Goal: Use online tool/utility: Utilize a website feature to perform a specific function

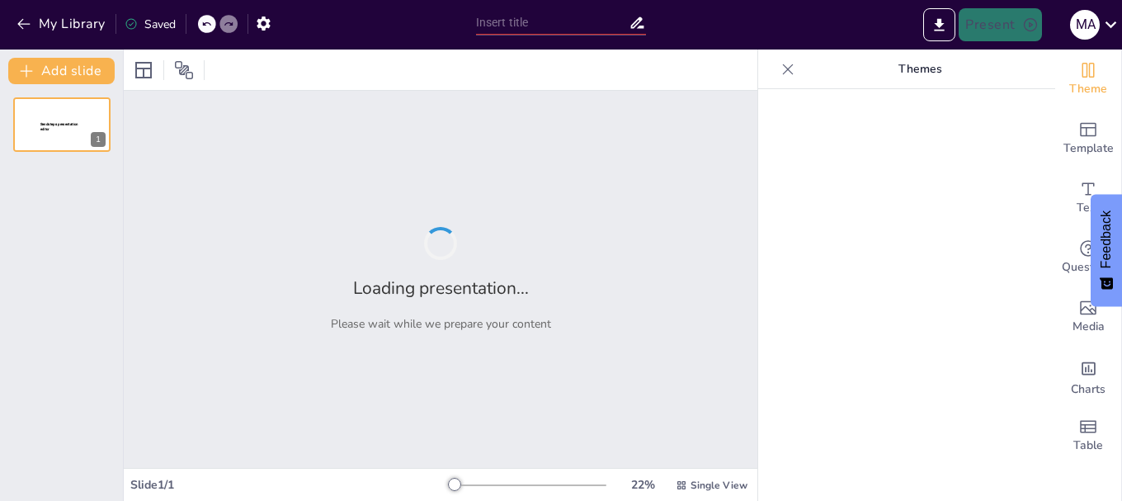
type input "New Sendsteps"
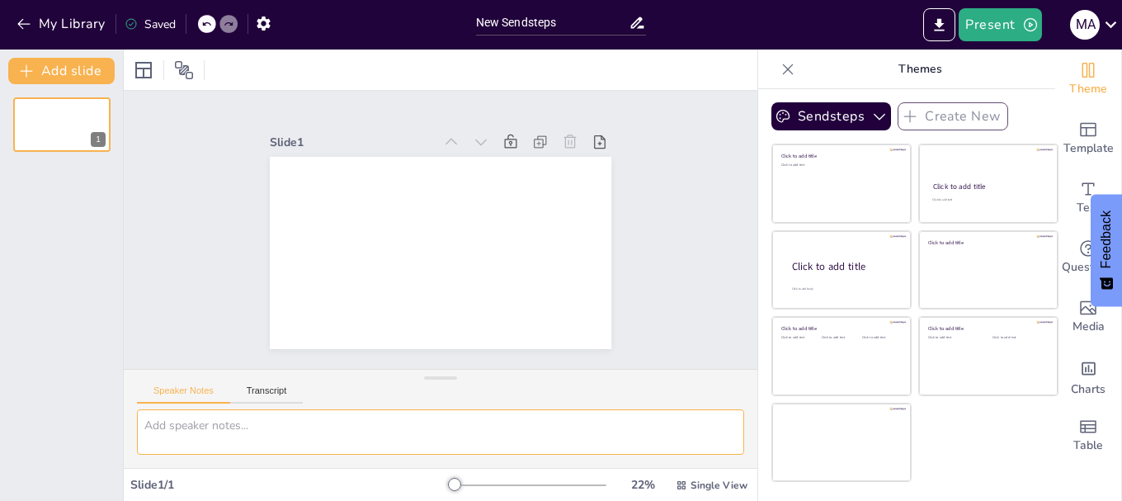
click at [477, 431] on textarea at bounding box center [440, 431] width 607 height 45
click at [210, 436] on textarea at bounding box center [440, 431] width 607 height 45
click at [252, 391] on button "Transcript" at bounding box center [266, 394] width 73 height 18
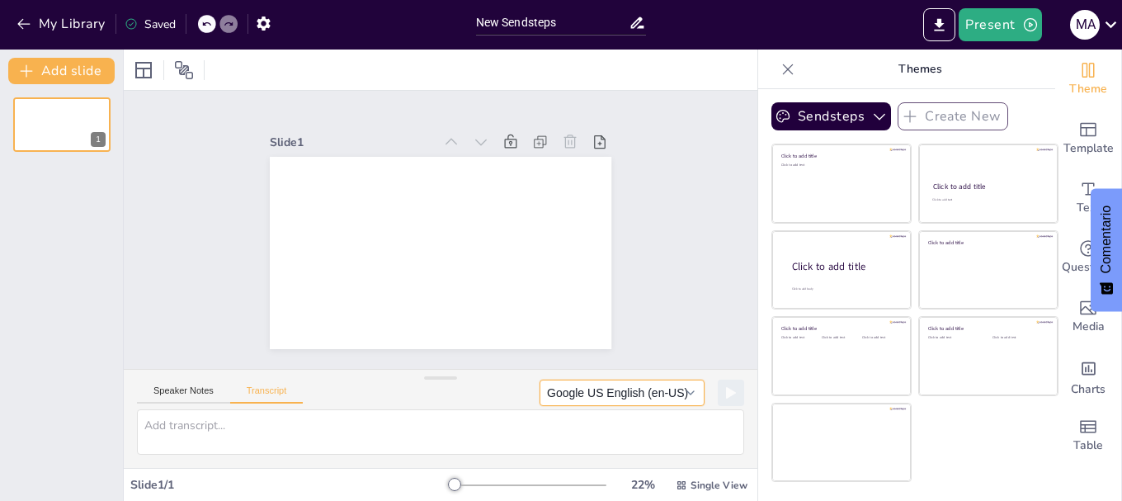
click at [637, 384] on button "Google US English (en-US)" at bounding box center [622, 392] width 165 height 26
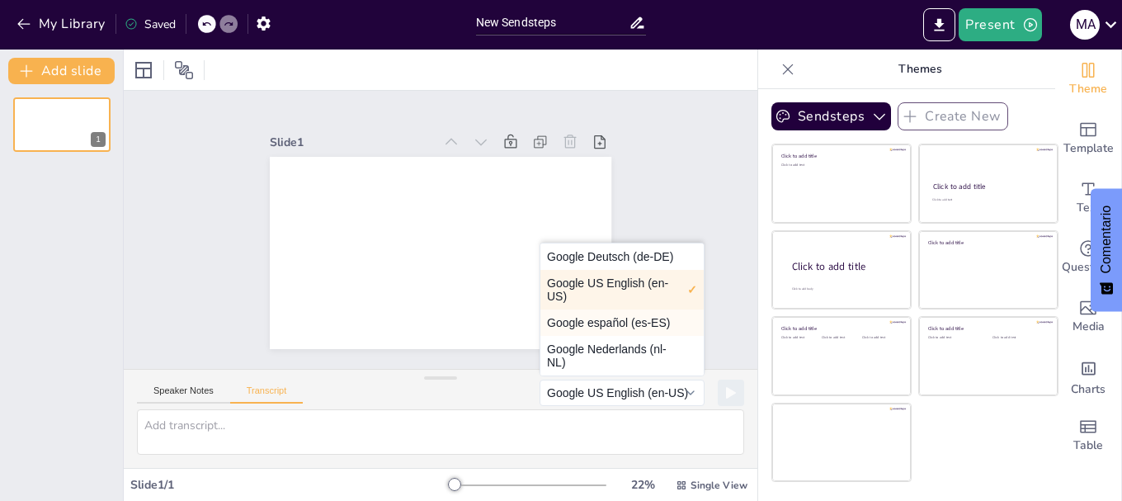
click at [656, 321] on button "Google español (es-ES)" at bounding box center [621, 322] width 163 height 26
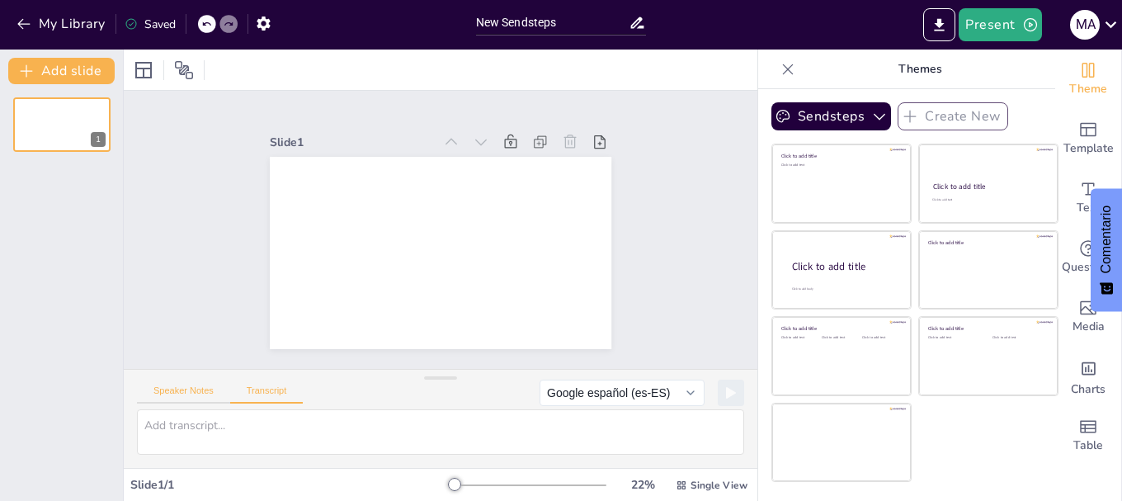
click at [166, 393] on button "Speaker Notes" at bounding box center [183, 394] width 93 height 18
click at [594, 135] on icon at bounding box center [600, 141] width 12 height 13
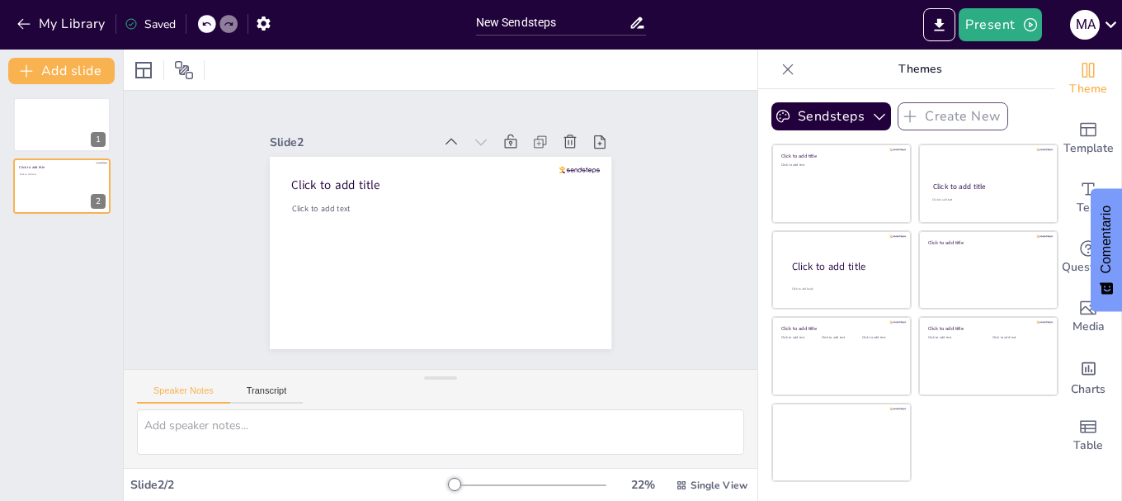
click at [207, 22] on icon at bounding box center [206, 24] width 10 height 10
click at [151, 71] on icon at bounding box center [143, 70] width 16 height 16
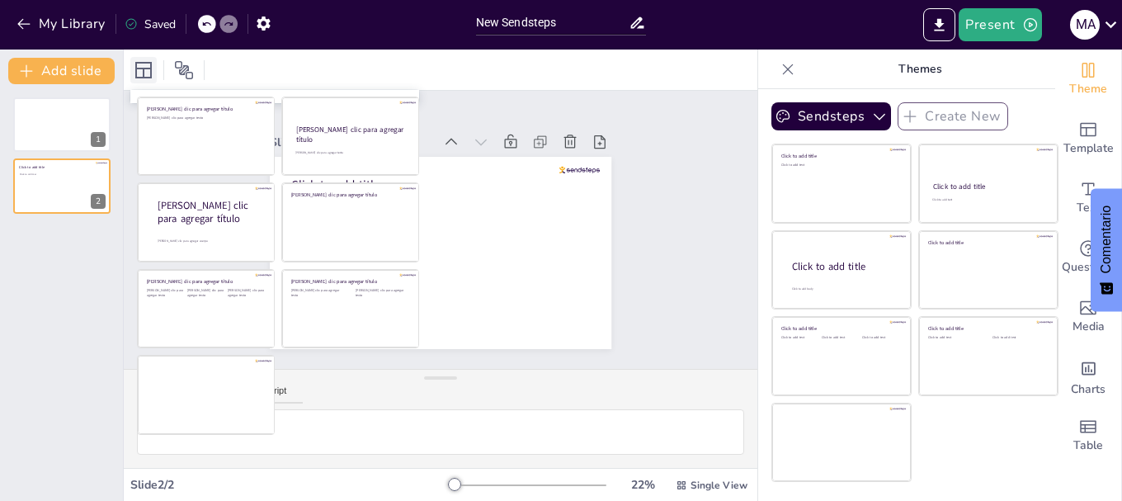
click at [151, 71] on icon at bounding box center [143, 70] width 16 height 16
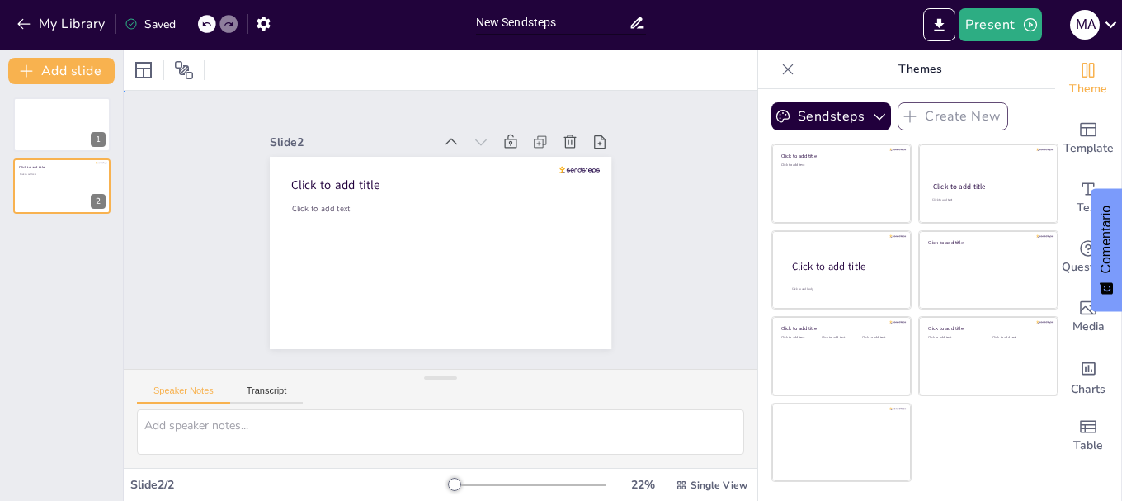
click at [618, 107] on div "Slide 1 Slide 2 Click to add title Click to add text" at bounding box center [440, 229] width 487 height 361
click at [945, 19] on icon "Export to PowerPoint" at bounding box center [939, 24] width 17 height 17
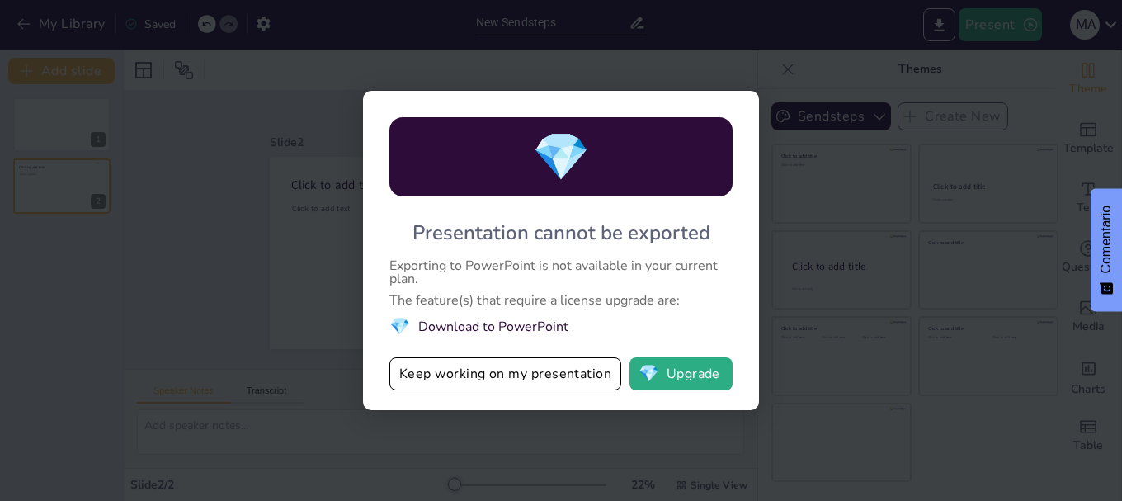
click at [523, 422] on div "💎 Presentation cannot be exported Exporting to PowerPoint is not available in y…" at bounding box center [561, 250] width 1122 height 501
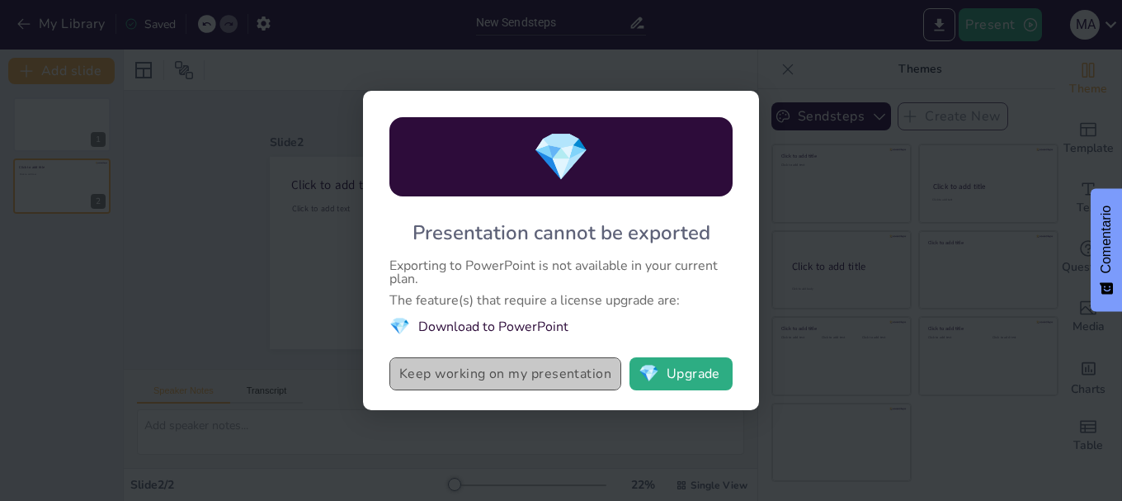
click at [514, 376] on button "Keep working on my presentation" at bounding box center [505, 373] width 232 height 33
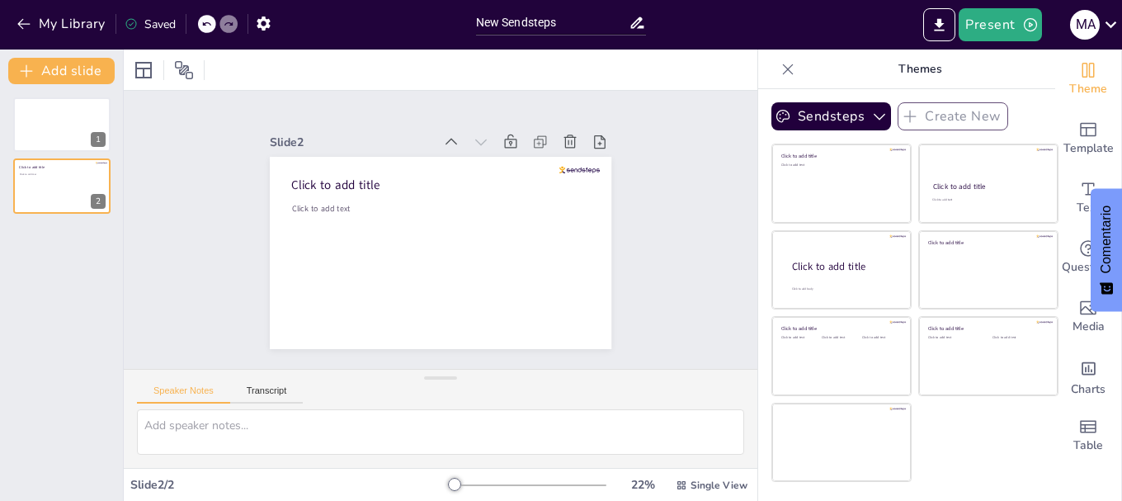
click at [864, 69] on p "Themes" at bounding box center [920, 69] width 238 height 40
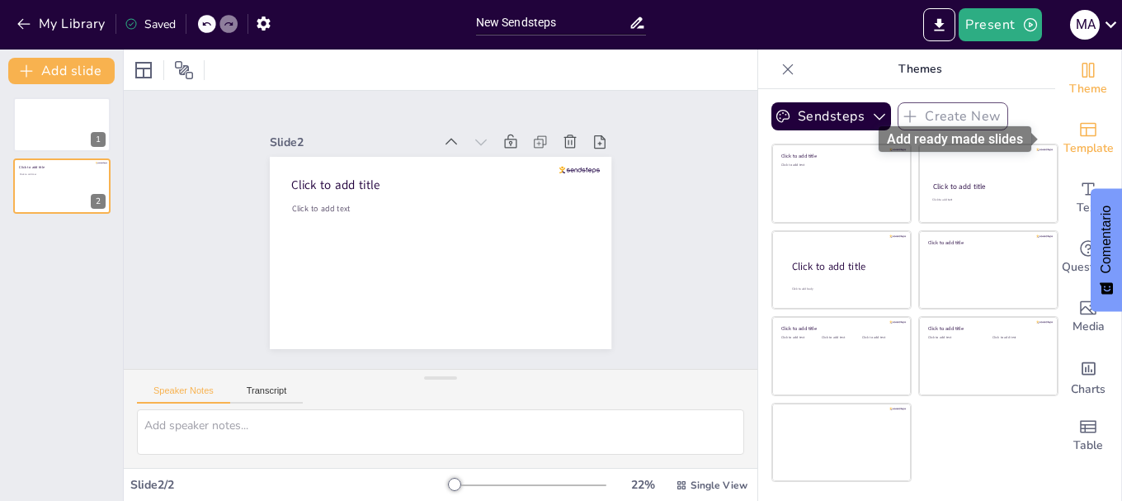
click at [1082, 128] on icon "Add ready made slides" at bounding box center [1088, 130] width 16 height 14
